Goal: Complete application form

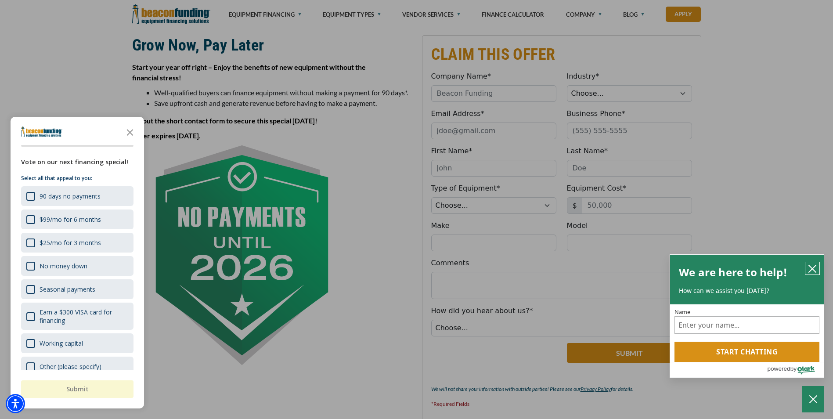
click at [812, 270] on icon "close chatbox" at bounding box center [812, 268] width 9 height 9
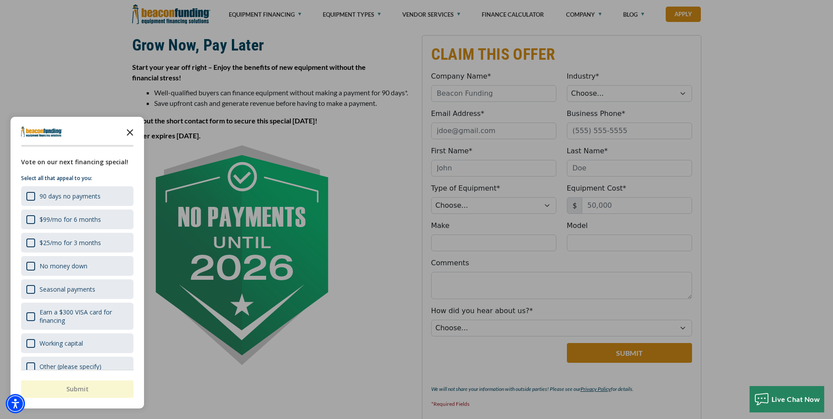
click at [137, 133] on icon "Close the survey" at bounding box center [130, 132] width 18 height 18
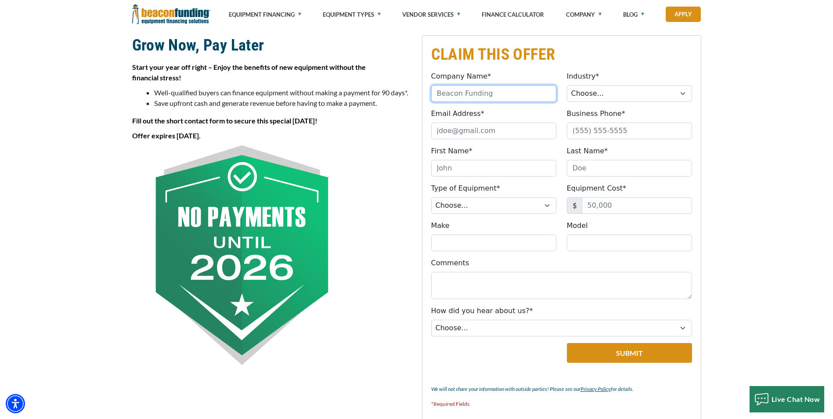
click at [541, 97] on input "Company Name*" at bounding box center [493, 93] width 125 height 17
type input "e"
type input "Eagle Ground Express LLc"
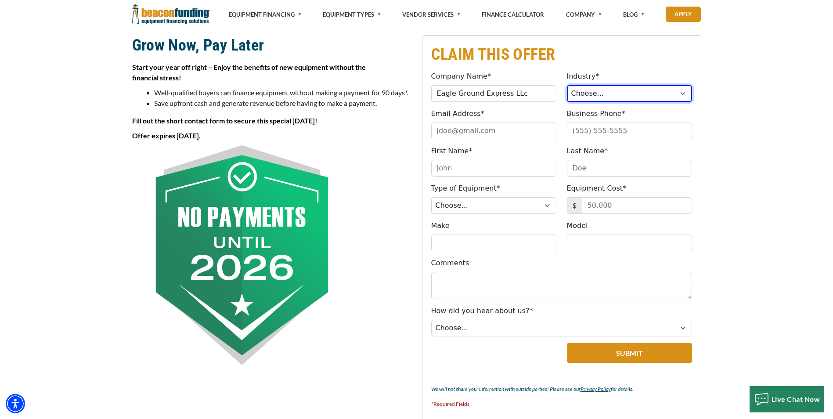
click at [684, 95] on select "Choose... Towing Landscape/Hardscape Decorated Apparel Septic Light Constructio…" at bounding box center [629, 93] width 125 height 17
click at [567, 85] on select "Choose... Towing Landscape/Hardscape Decorated Apparel Septic Light Constructio…" at bounding box center [629, 93] width 125 height 17
click at [612, 92] on select "Choose... Towing Landscape/Hardscape Decorated Apparel Septic Light Constructio…" at bounding box center [629, 93] width 125 height 17
select select "1"
click at [567, 85] on select "Choose... Towing Landscape/Hardscape Decorated Apparel Septic Light Constructio…" at bounding box center [629, 93] width 125 height 17
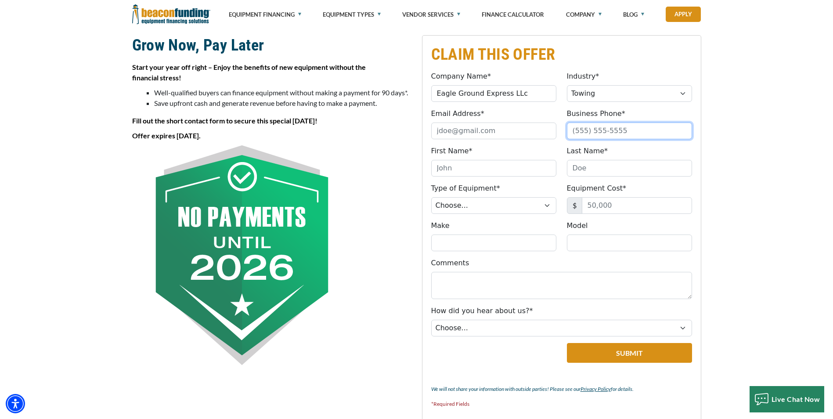
click at [627, 128] on input "Business Phone*" at bounding box center [629, 131] width 125 height 17
type input "[PHONE_NUMBER]"
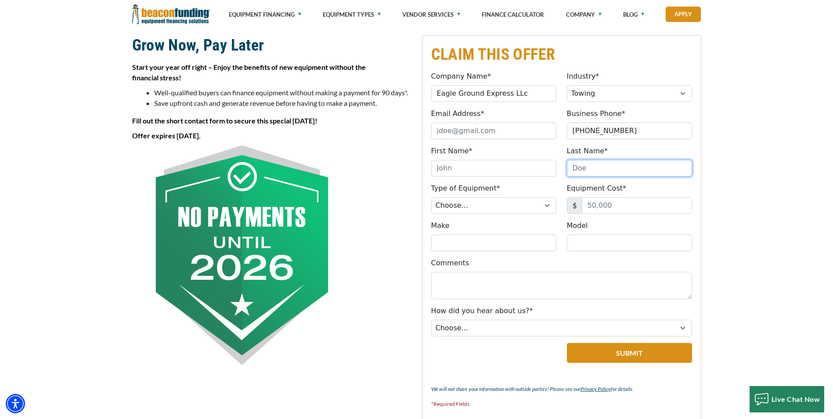
click at [624, 167] on input "Last Name*" at bounding box center [629, 168] width 125 height 17
type input "j"
type input "[PERSON_NAME]"
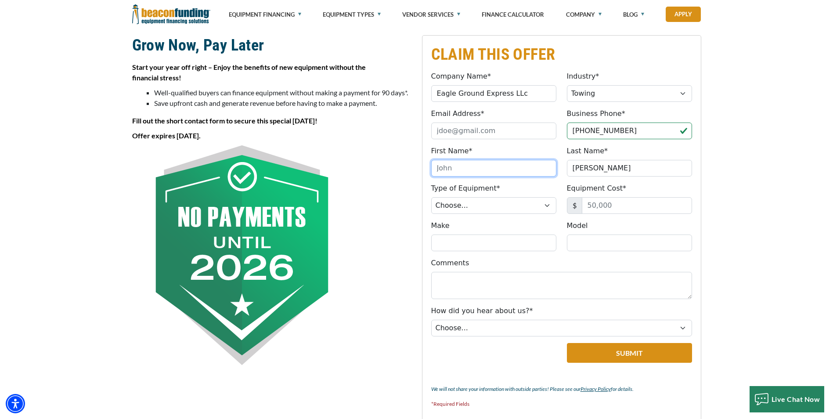
click at [544, 166] on input "First Name*" at bounding box center [493, 168] width 125 height 17
click at [448, 168] on input "First Name*" at bounding box center [493, 168] width 125 height 17
type input "[PERSON_NAME]"
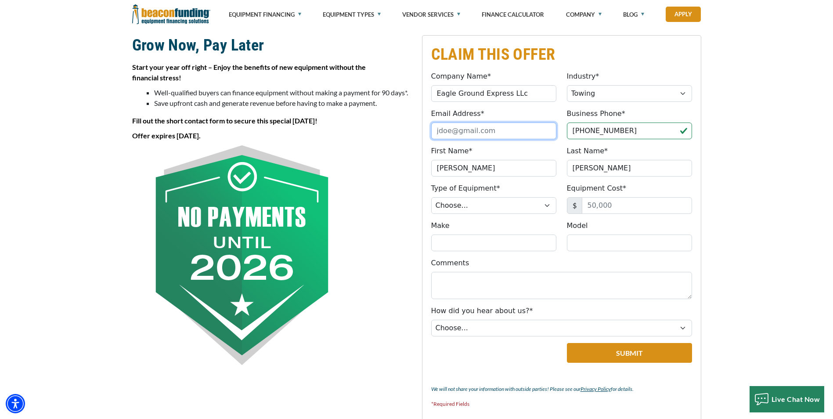
click at [503, 133] on input "Email Address*" at bounding box center [493, 131] width 125 height 17
type input "[EMAIL_ADDRESS][DOMAIN_NAME]"
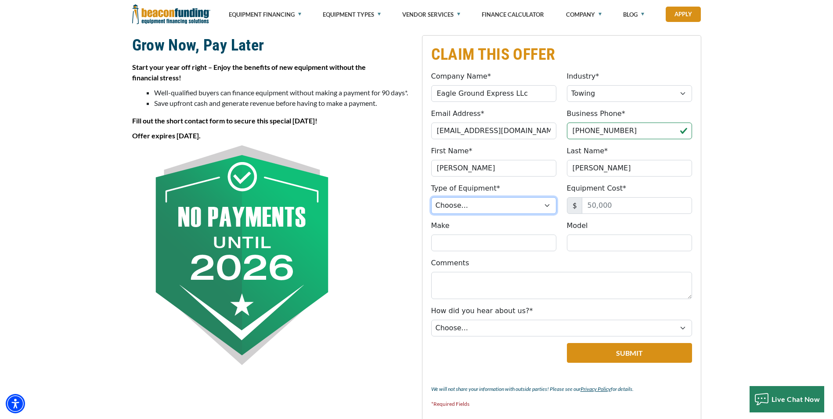
click at [545, 205] on select "Choose... Backhoe Boom/Bucket Truck Chipper Commercial Mower Crane DTG/DTF Prin…" at bounding box center [493, 205] width 125 height 17
select select "9"
click at [431, 197] on select "Choose... Backhoe Boom/Bucket Truck Chipper Commercial Mower Crane DTG/DTF Prin…" at bounding box center [493, 205] width 125 height 17
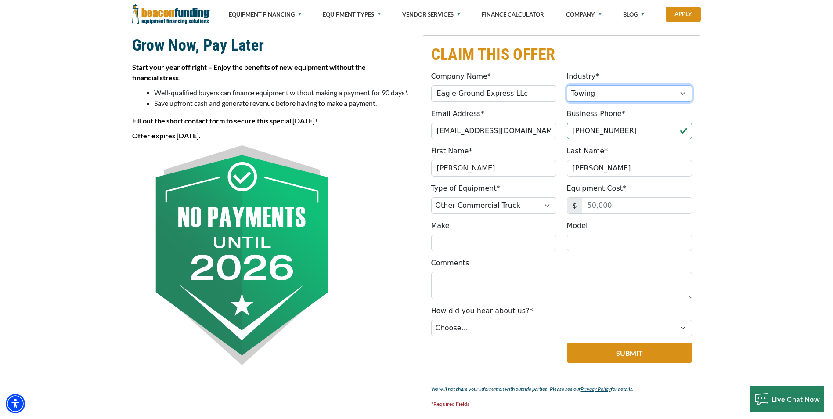
click at [683, 96] on select "Choose... Towing Landscape/Hardscape Decorated Apparel Septic Light Constructio…" at bounding box center [629, 93] width 125 height 17
select select "5"
click at [567, 85] on select "Choose... Towing Landscape/Hardscape Decorated Apparel Septic Light Constructio…" at bounding box center [629, 93] width 125 height 17
click at [615, 208] on input "Equipment Cost*" at bounding box center [637, 205] width 110 height 17
type input "52,900"
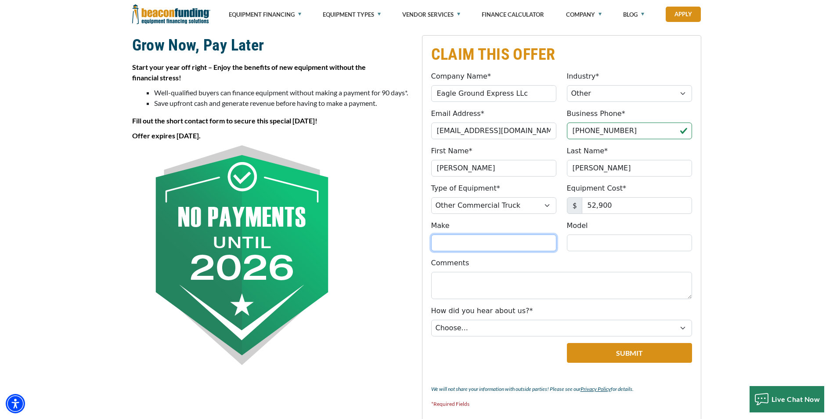
click at [544, 245] on input "Make" at bounding box center [493, 242] width 125 height 17
type input "Kenworth"
click at [590, 244] on input "Model" at bounding box center [629, 242] width 125 height 17
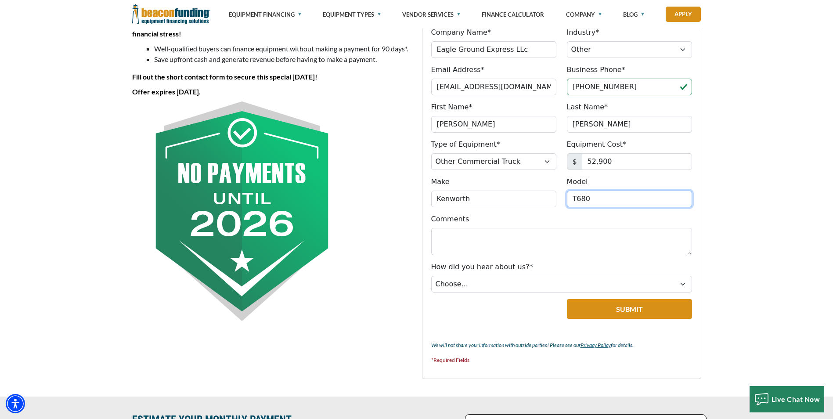
scroll to position [307, 0]
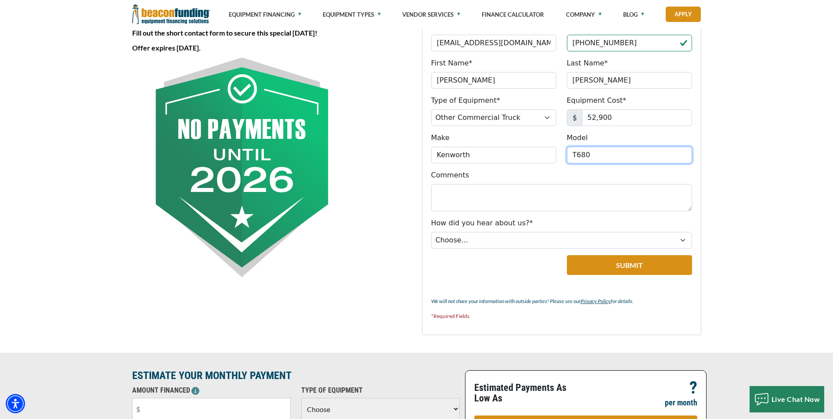
type input "T680"
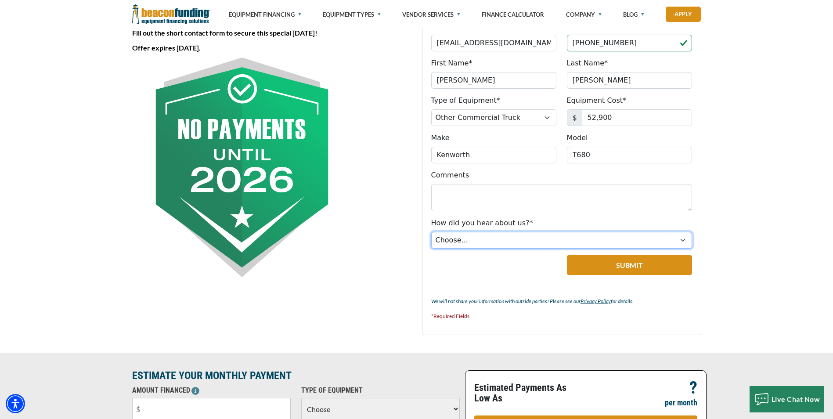
click at [684, 243] on select "Choose... Internet Search Vendor Referral Word of Mouth Client Referral Email E…" at bounding box center [561, 240] width 261 height 17
select select "4"
click at [431, 232] on select "Choose... Internet Search Vendor Referral Word of Mouth Client Referral Email E…" at bounding box center [561, 240] width 261 height 17
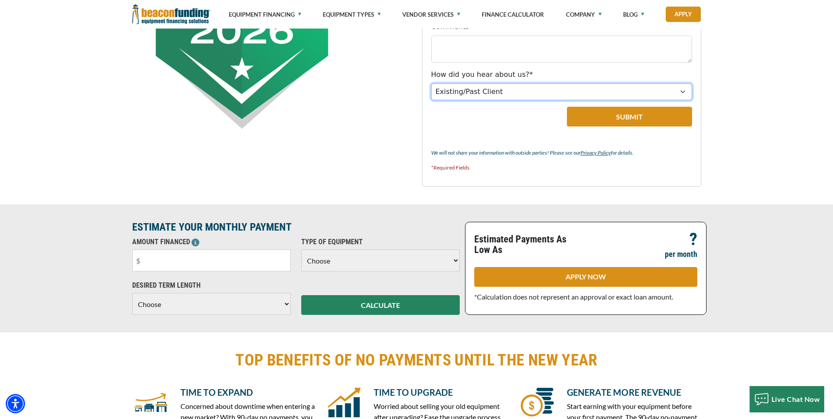
scroll to position [483, 0]
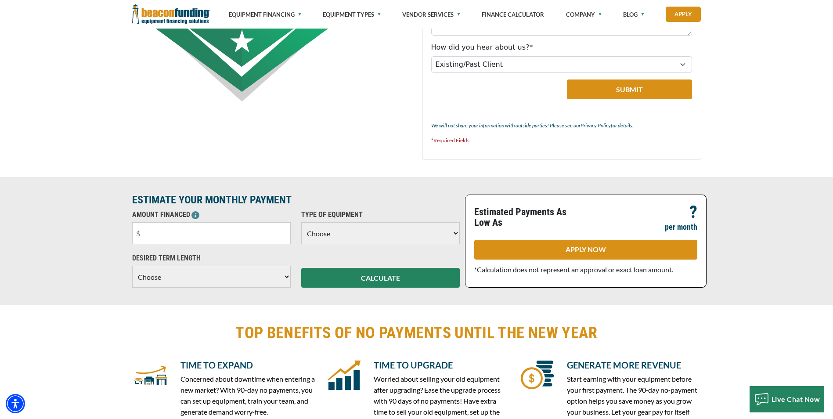
click at [287, 276] on select "Choose 36 Months 48 Months 60 Months" at bounding box center [211, 277] width 159 height 22
select select "48"
click at [132, 275] on select "Choose 36 Months 48 Months 60 Months" at bounding box center [211, 277] width 159 height 22
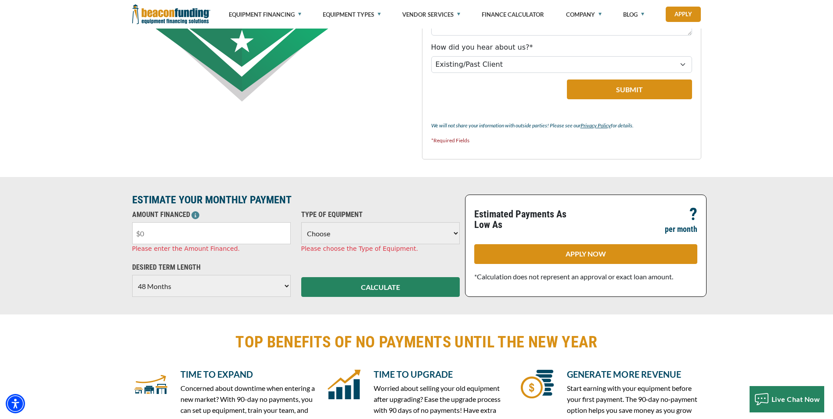
click at [284, 233] on input "text" at bounding box center [211, 233] width 159 height 22
type input "$52,900"
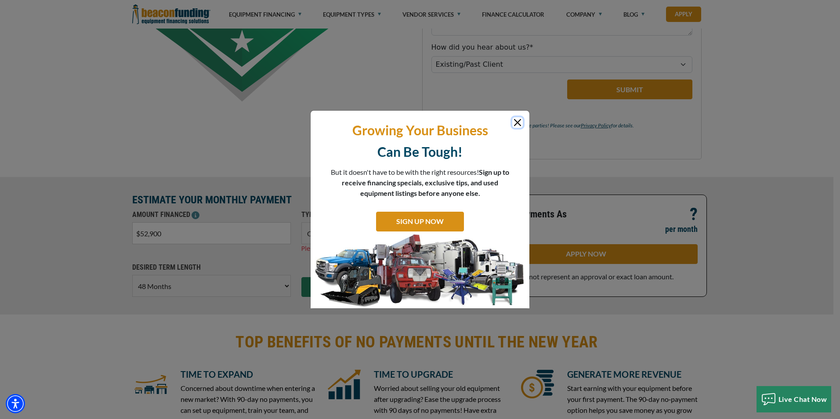
click at [519, 126] on button "Close" at bounding box center [517, 122] width 11 height 11
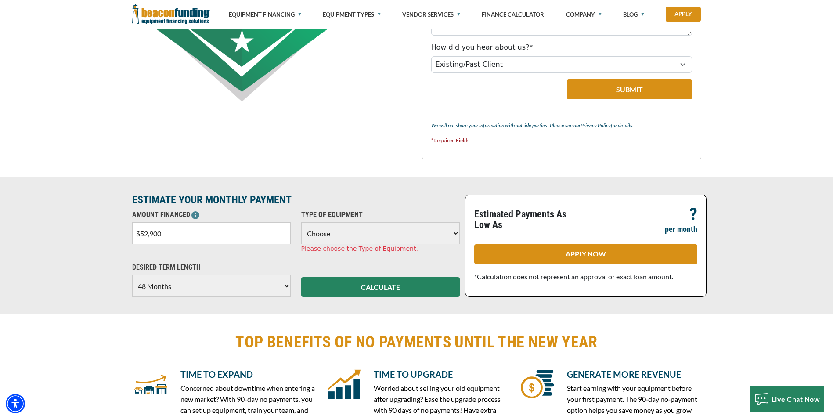
click at [456, 233] on select "Choose Backhoe Boom/Bucket Truck Chipper Commercial Mower Crane DTG/DTF Printin…" at bounding box center [380, 233] width 159 height 22
select select "25"
click at [301, 222] on select "Choose Backhoe Boom/Bucket Truck Chipper Commercial Mower Crane DTG/DTF Printin…" at bounding box center [380, 233] width 159 height 22
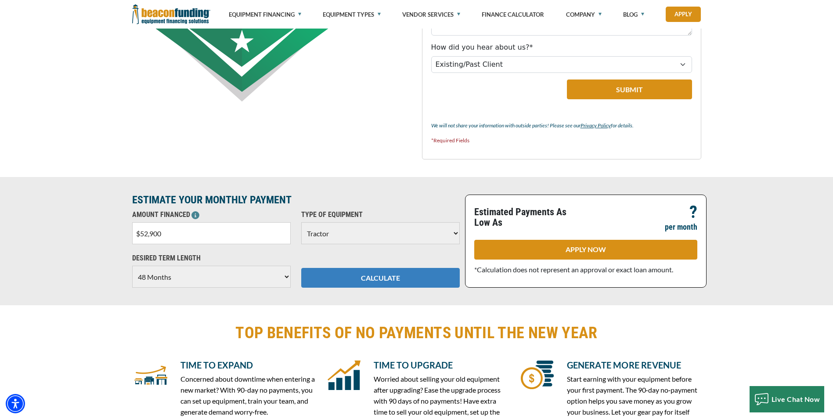
click at [391, 277] on button "CALCULATE" at bounding box center [380, 278] width 159 height 20
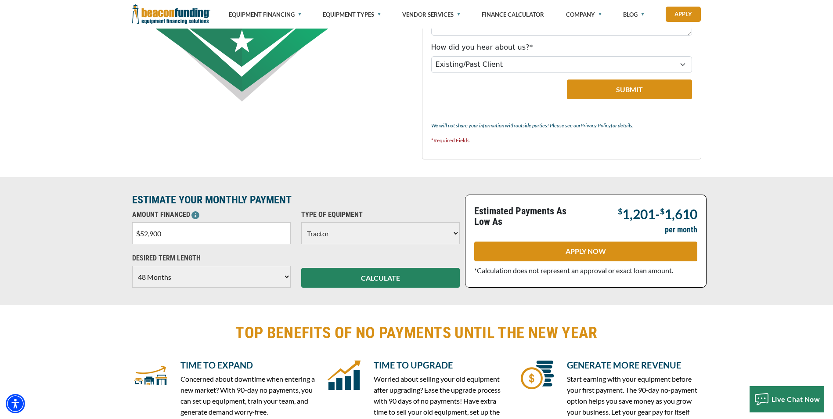
click at [286, 278] on select "Choose 36 Months 48 Months 60 Months" at bounding box center [211, 277] width 159 height 22
select select "60"
click at [132, 266] on select "Choose 36 Months 48 Months 60 Months" at bounding box center [211, 277] width 159 height 22
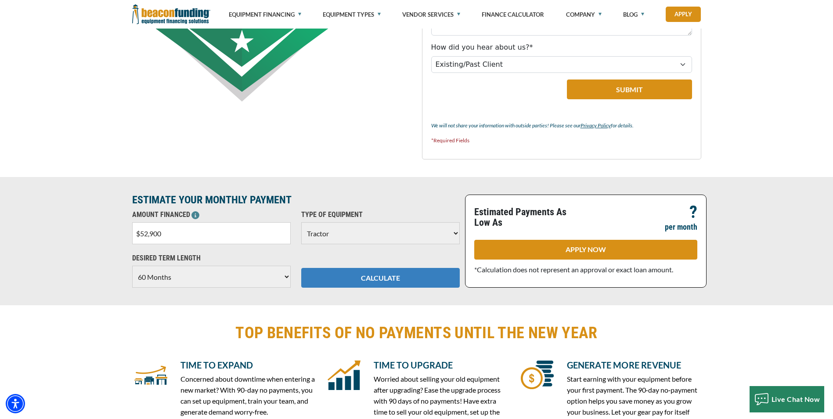
click at [363, 276] on button "CALCULATE" at bounding box center [380, 278] width 159 height 20
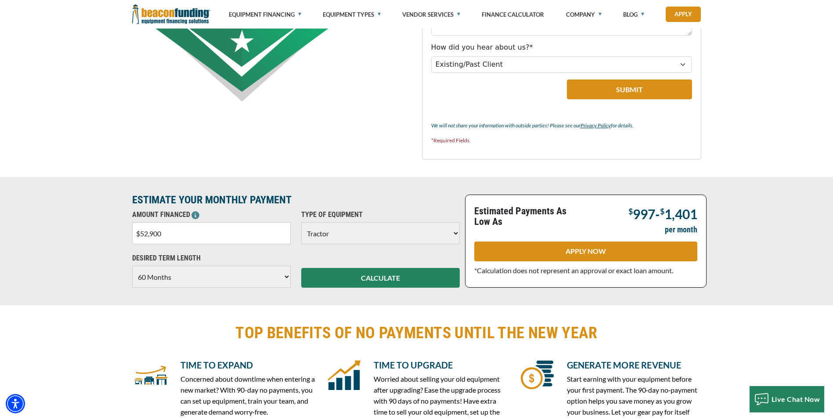
click at [456, 235] on select "Choose Backhoe Boom/Bucket Truck Chipper Commercial Mower Crane DTG/DTF Printin…" at bounding box center [380, 233] width 159 height 22
click at [591, 92] on button "Submit" at bounding box center [629, 89] width 125 height 20
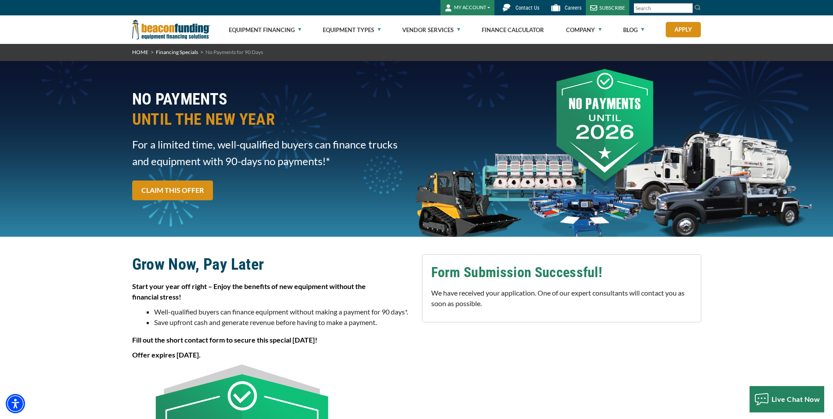
scroll to position [0, 0]
